Goal: Task Accomplishment & Management: Manage account settings

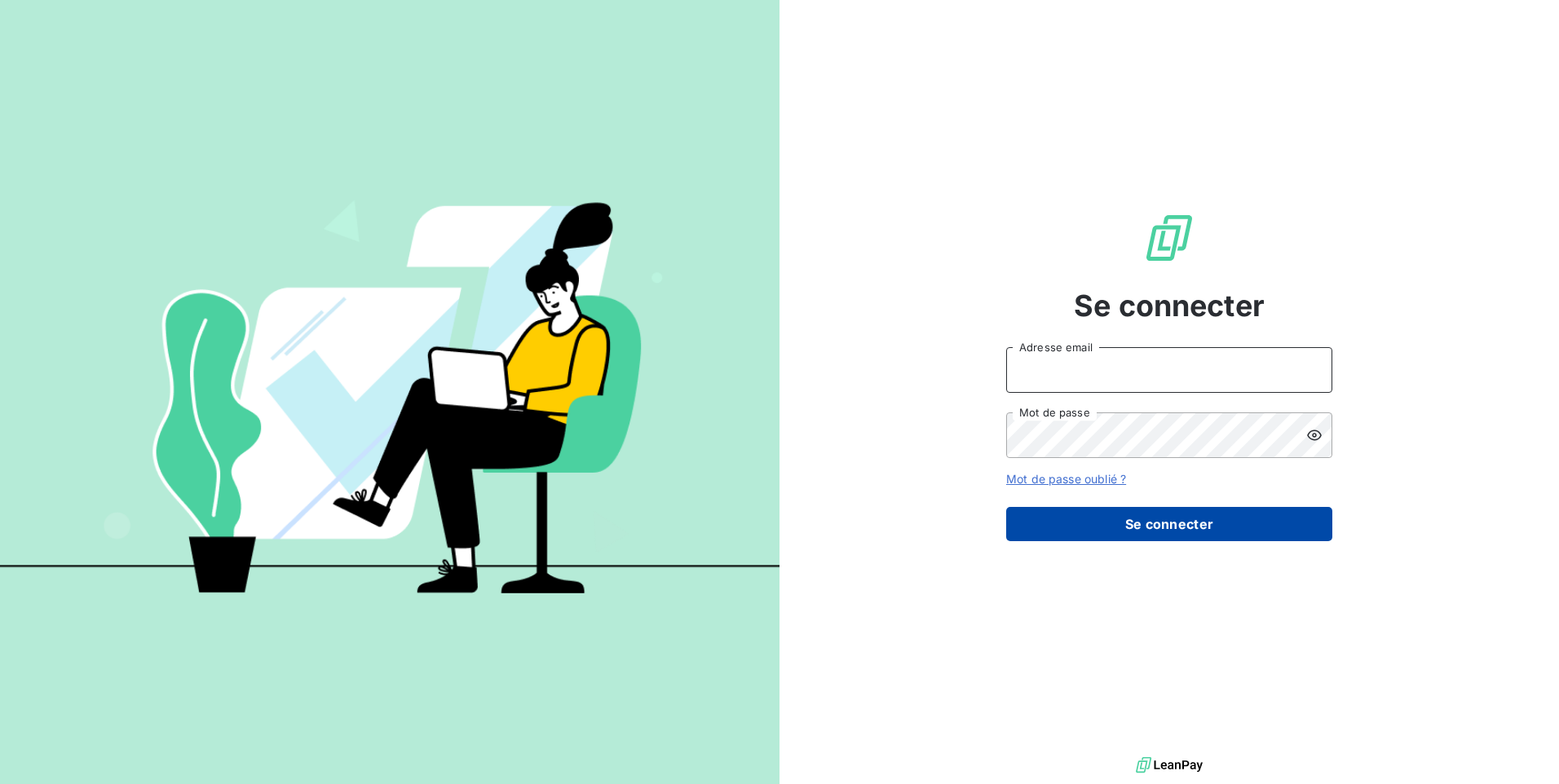
type input "se@monier-environnement.com"
click at [1020, 528] on button "Se connecter" at bounding box center [1169, 524] width 326 height 34
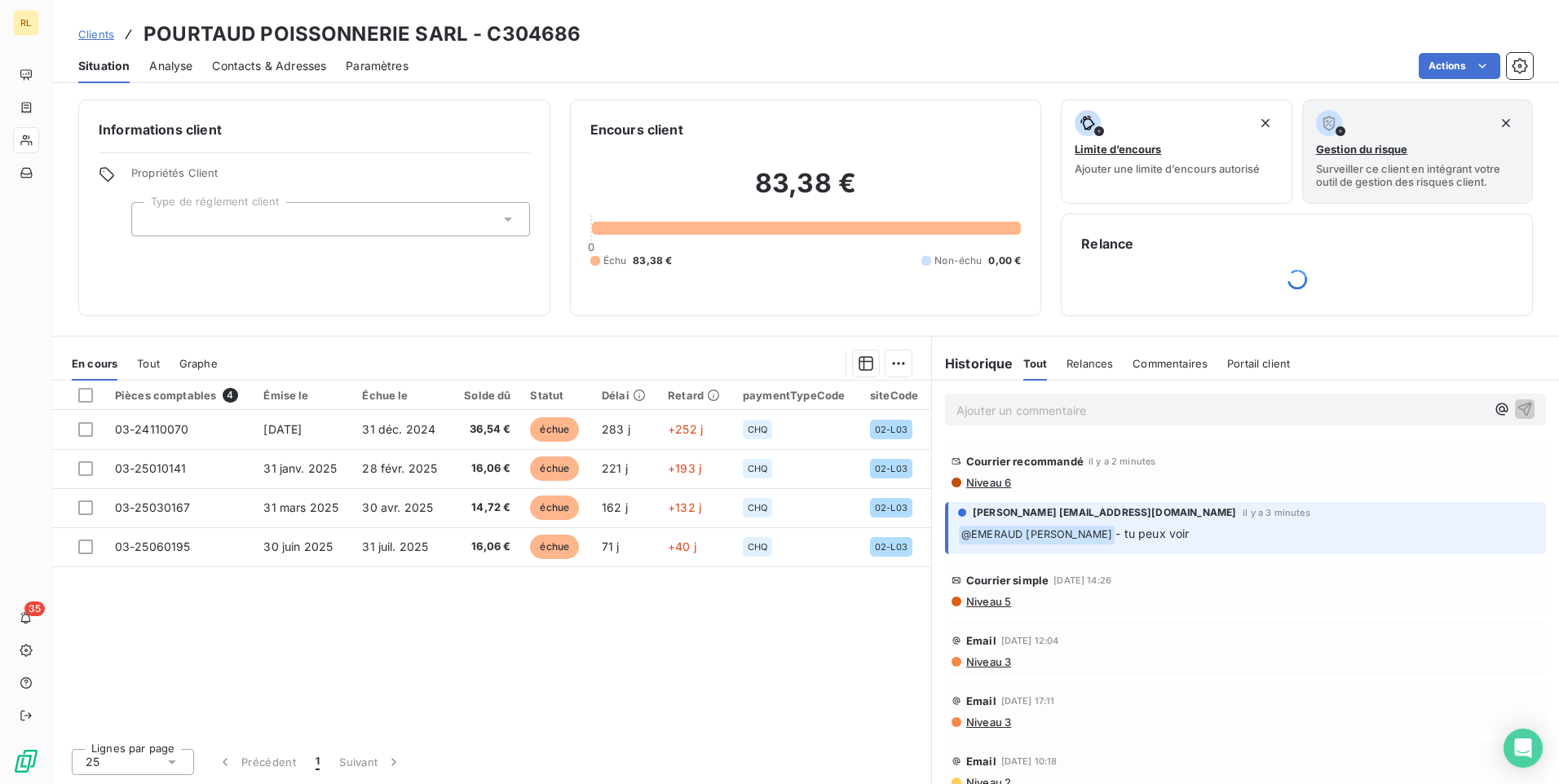
click at [978, 482] on span "Niveau 6" at bounding box center [987, 483] width 46 height 13
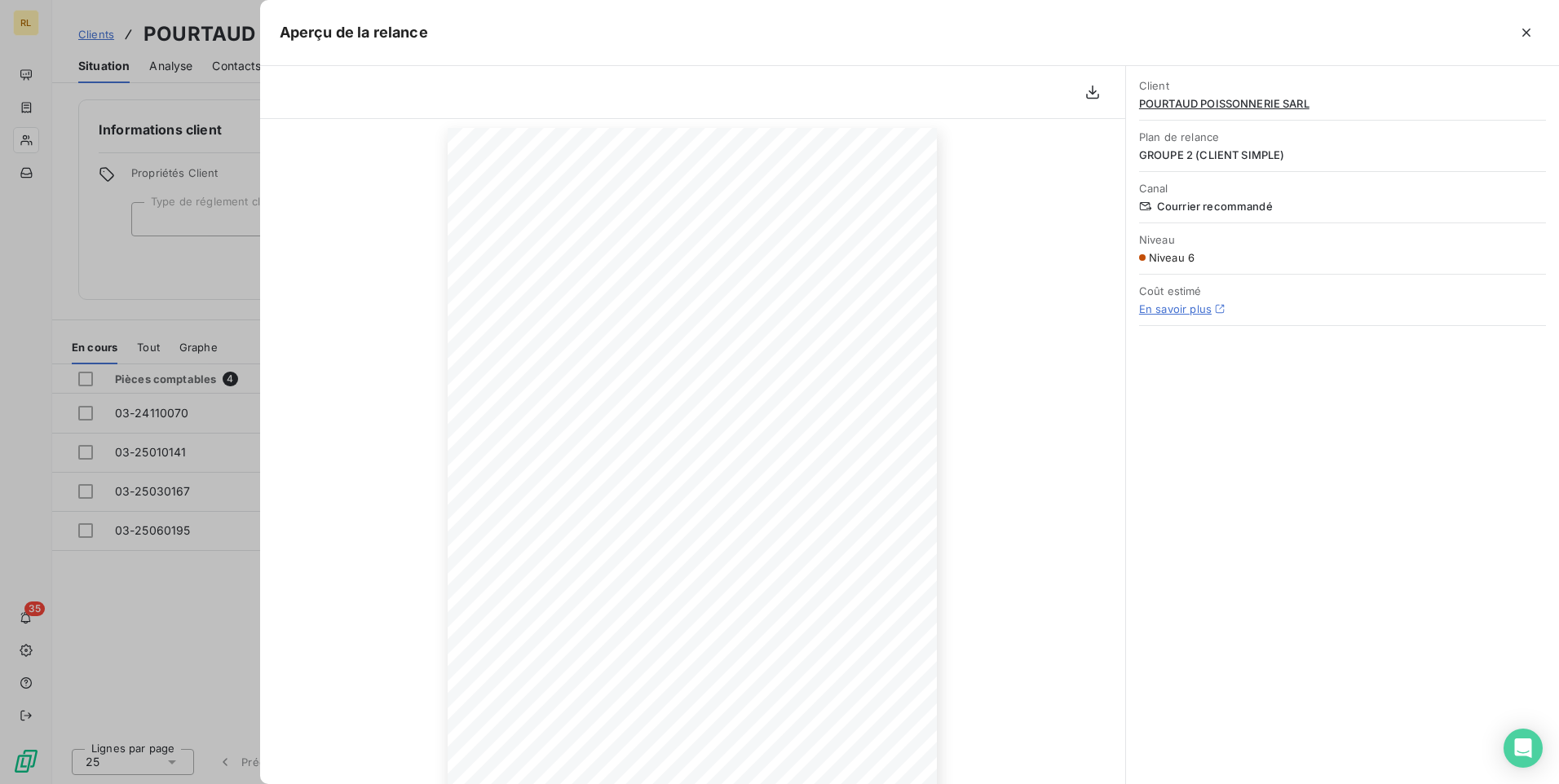
scroll to position [122, 0]
